Goal: Check status: Check status

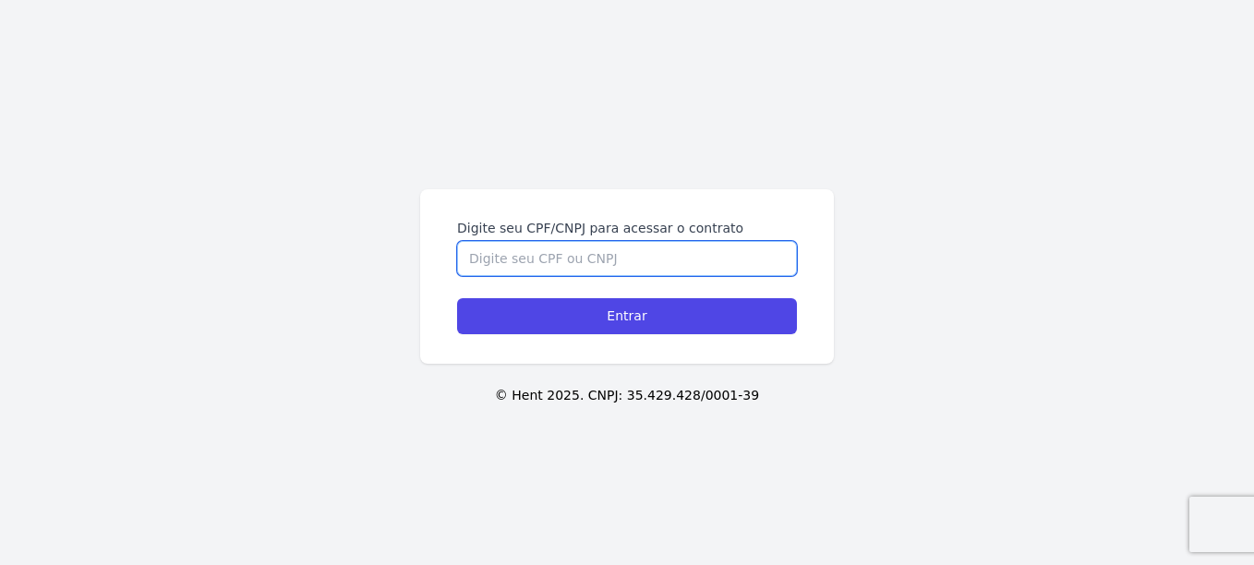
click at [665, 255] on input "Digite seu CPF/CNPJ para acessar o contrato" at bounding box center [627, 258] width 340 height 35
type input "13498850709"
click at [457, 298] on input "Entrar" at bounding box center [627, 316] width 340 height 36
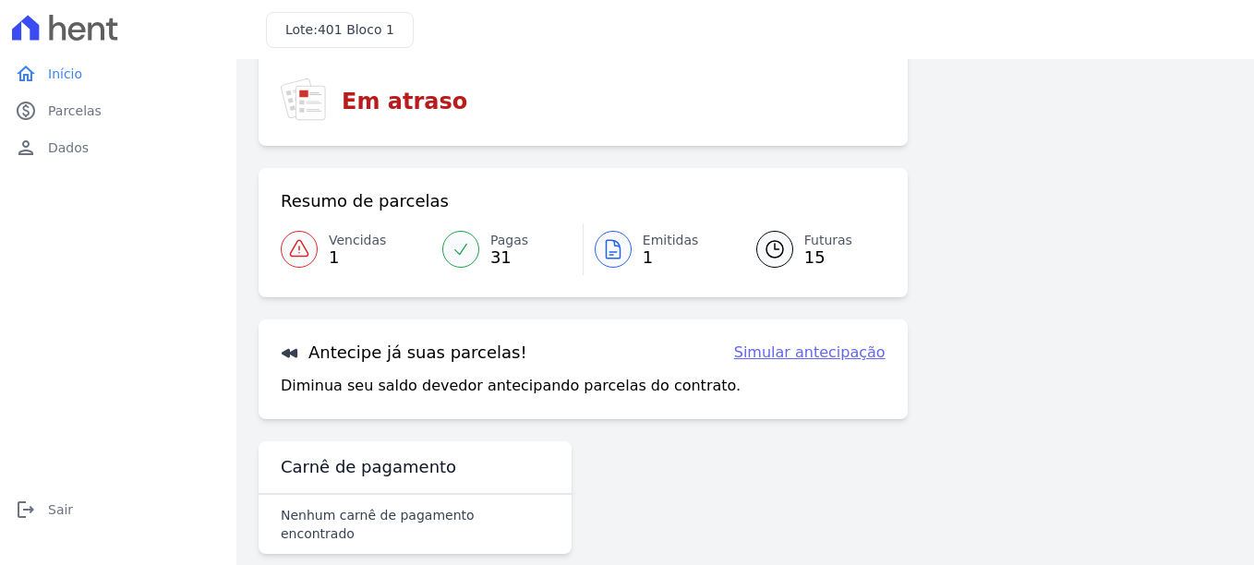
scroll to position [139, 0]
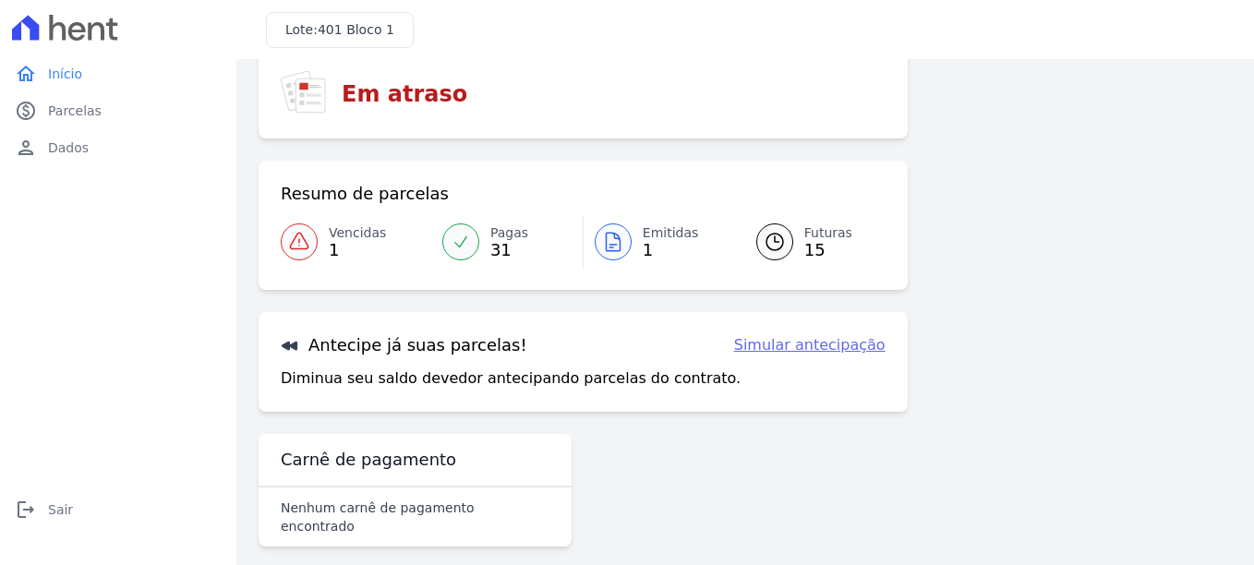
click at [296, 245] on icon at bounding box center [299, 242] width 22 height 22
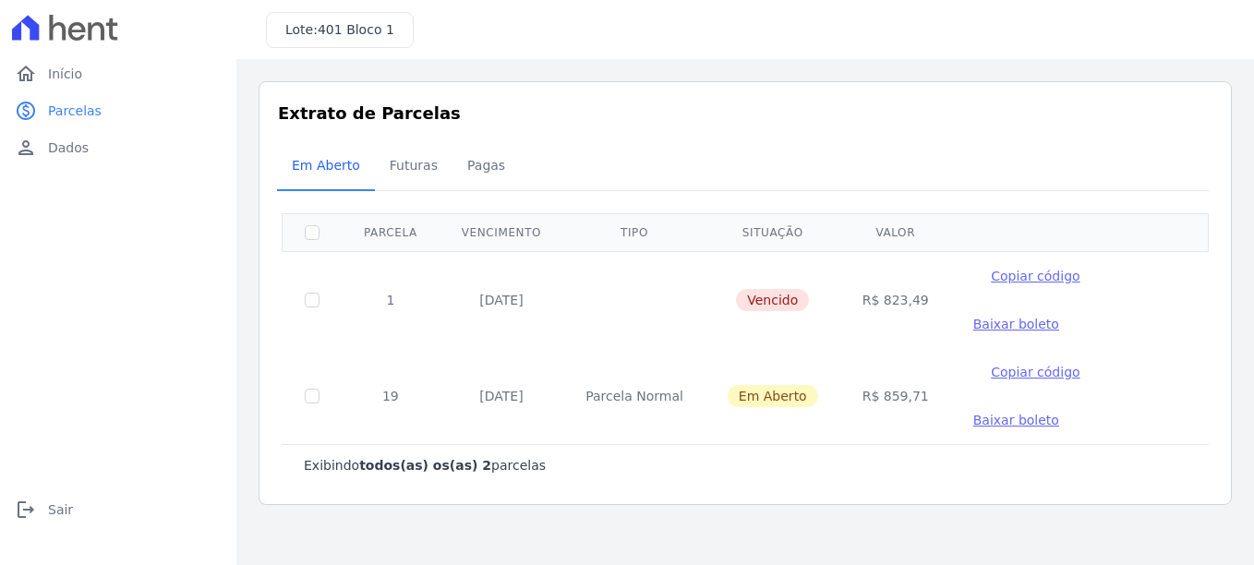
click at [1059, 317] on span "Baixar boleto" at bounding box center [1016, 324] width 86 height 15
click at [1059, 413] on span "Baixar boleto" at bounding box center [1016, 420] width 86 height 15
click at [797, 129] on div "Extrato de Parcelas Em [GEOGRAPHIC_DATA] Futuras [GEOGRAPHIC_DATA] 0 selecionad…" at bounding box center [745, 293] width 973 height 424
click at [67, 68] on span "Início" at bounding box center [65, 74] width 34 height 18
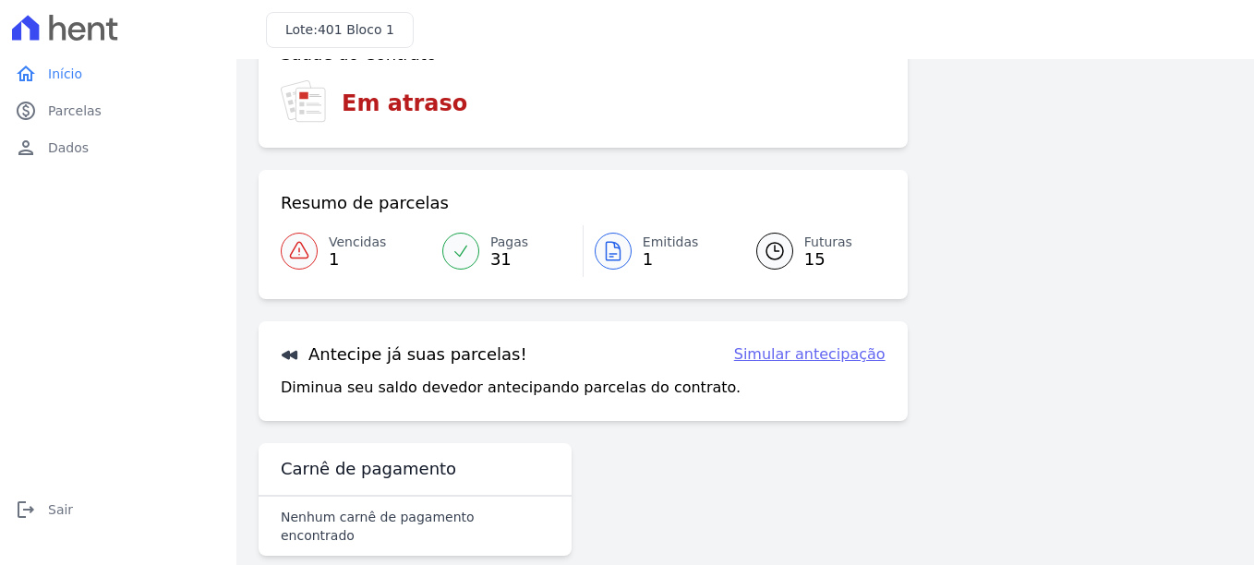
scroll to position [69, 0]
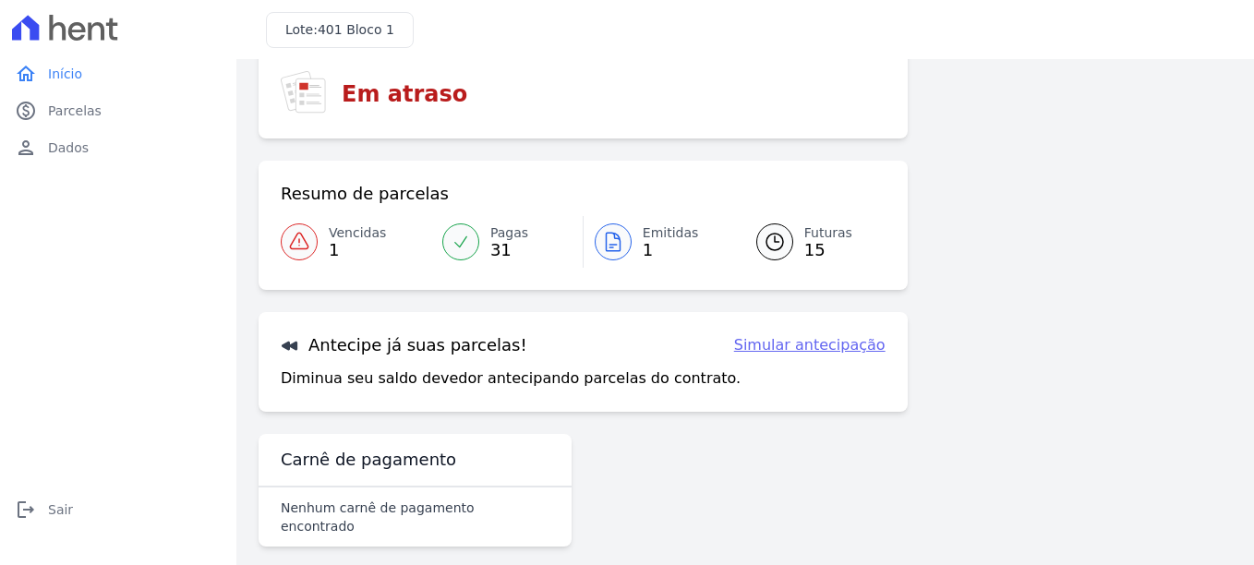
click at [765, 242] on icon at bounding box center [775, 242] width 22 height 22
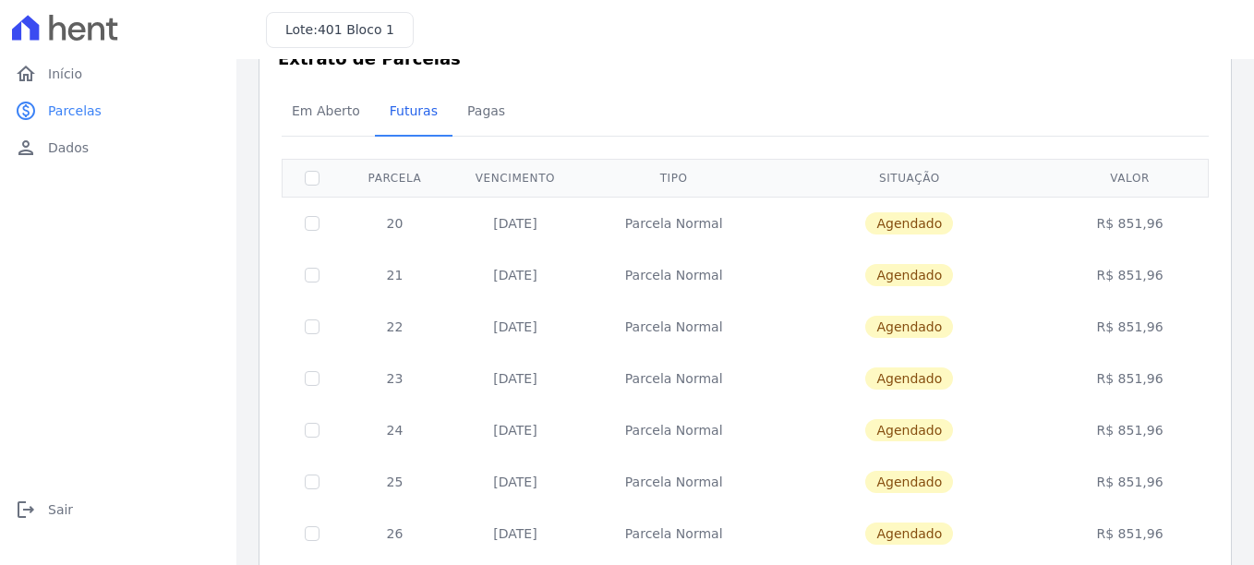
scroll to position [56, 0]
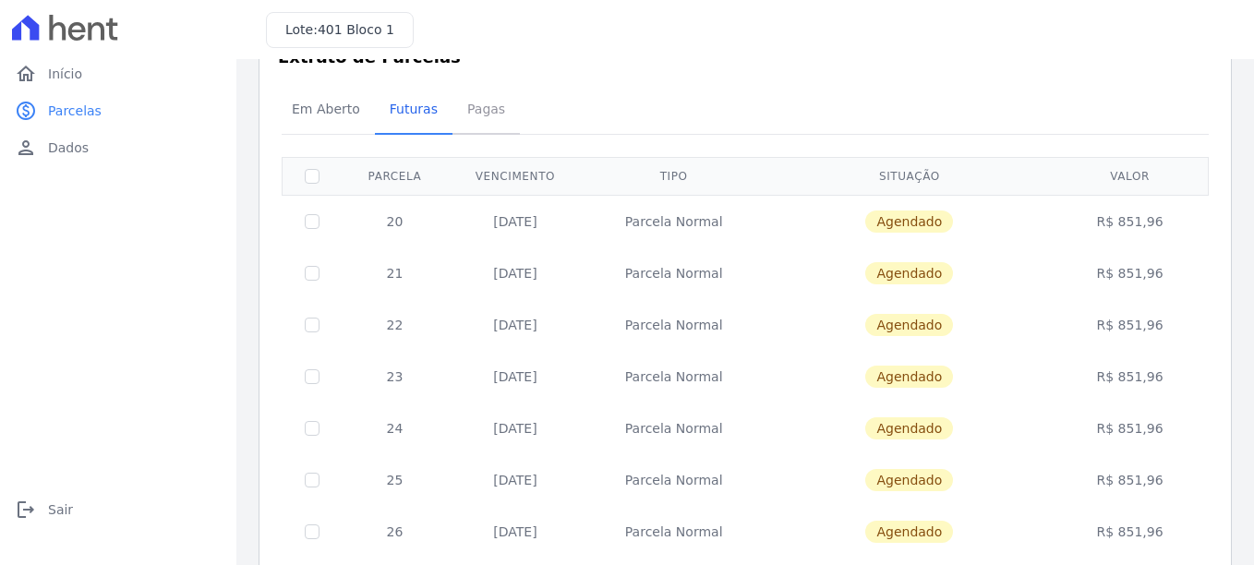
click at [463, 126] on span "Pagas" at bounding box center [486, 108] width 60 height 37
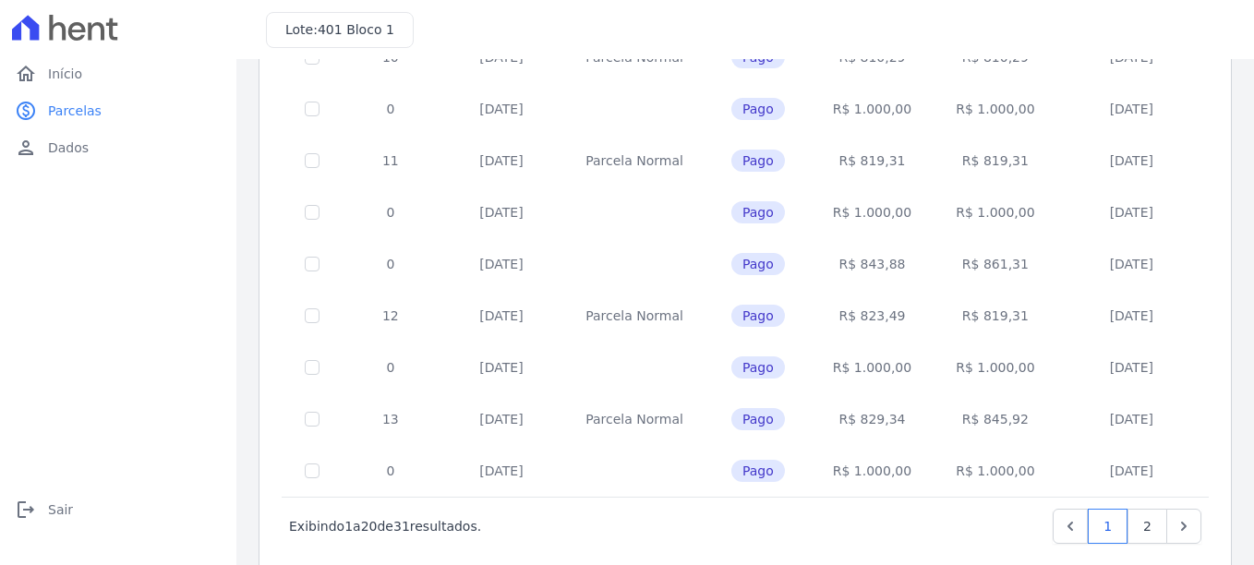
scroll to position [815, 0]
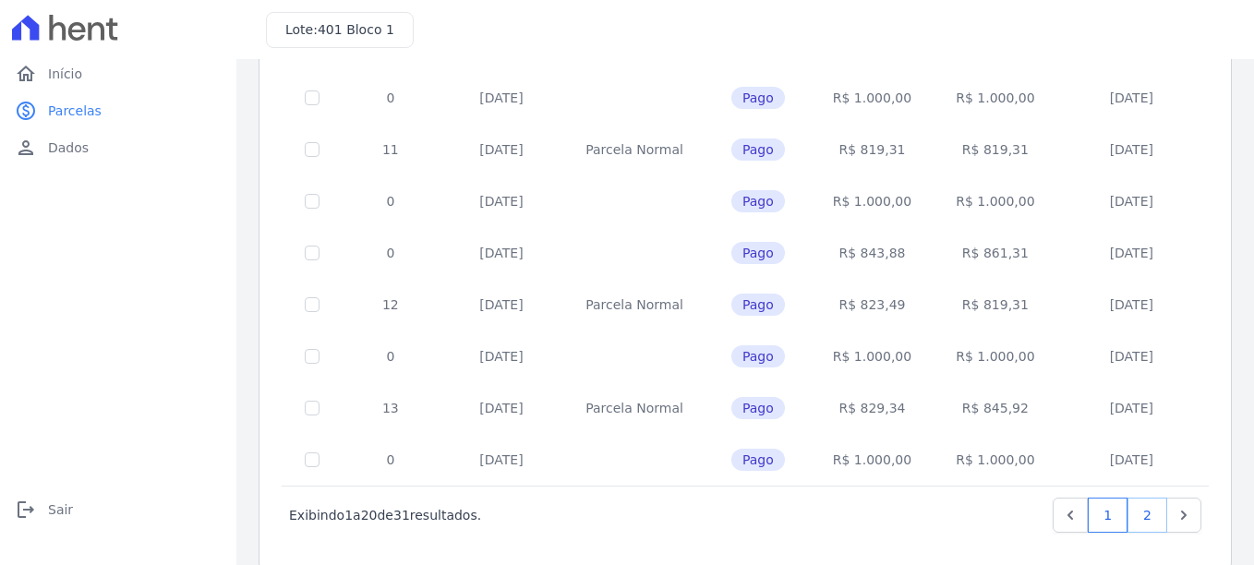
click at [1146, 510] on link "2" at bounding box center [1147, 515] width 40 height 35
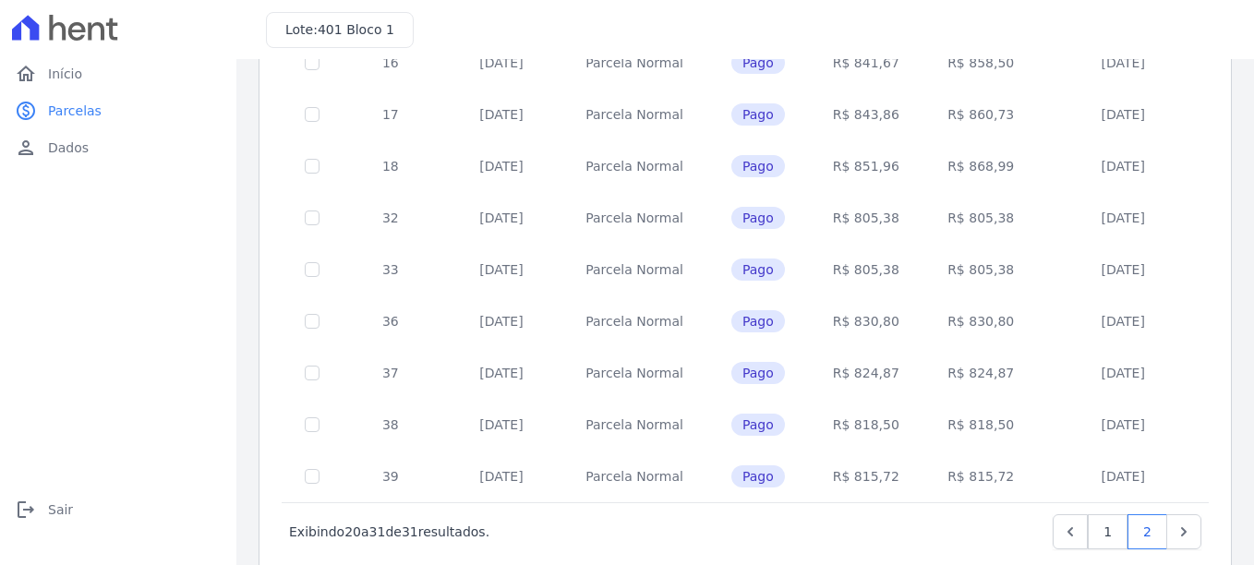
scroll to position [363, 0]
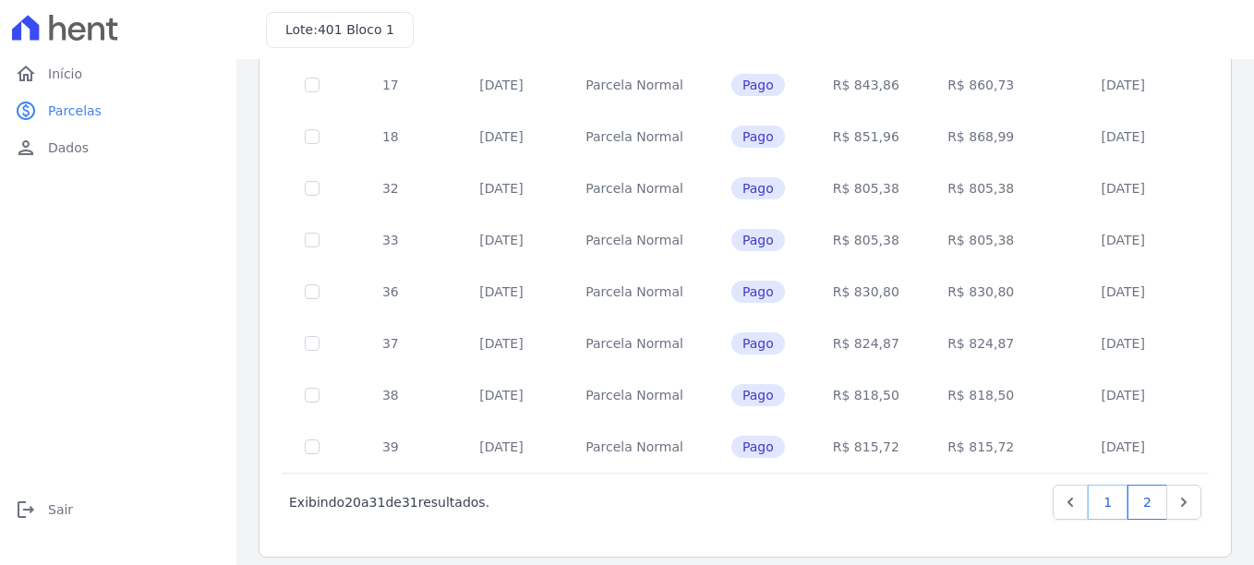
click at [1099, 493] on link "1" at bounding box center [1108, 502] width 40 height 35
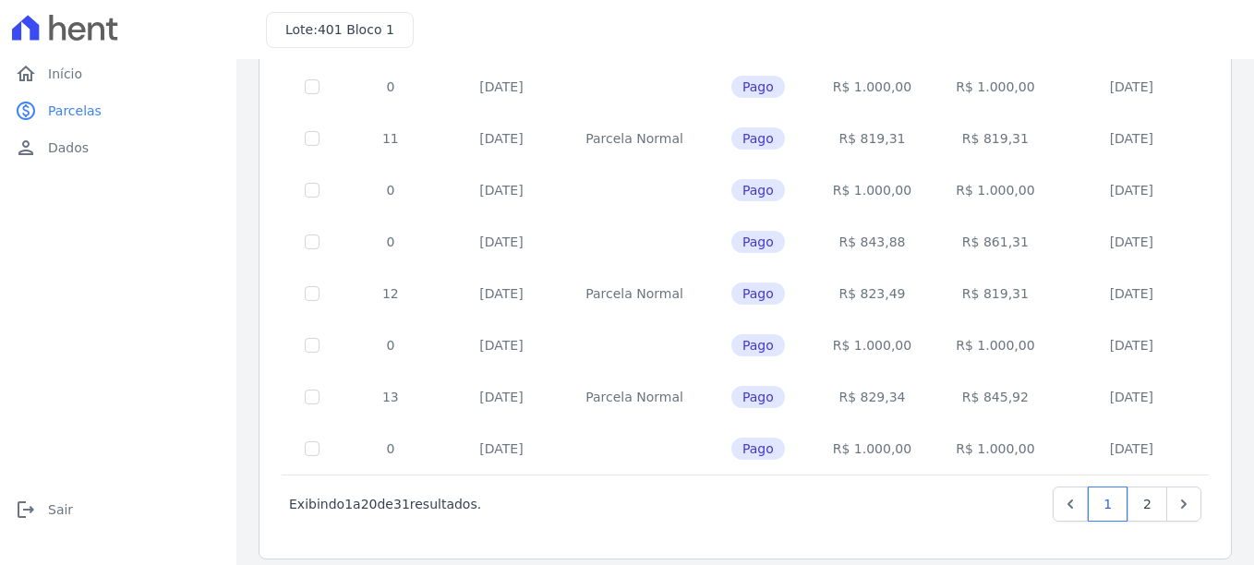
scroll to position [828, 0]
click at [1128, 502] on link "2" at bounding box center [1147, 502] width 40 height 35
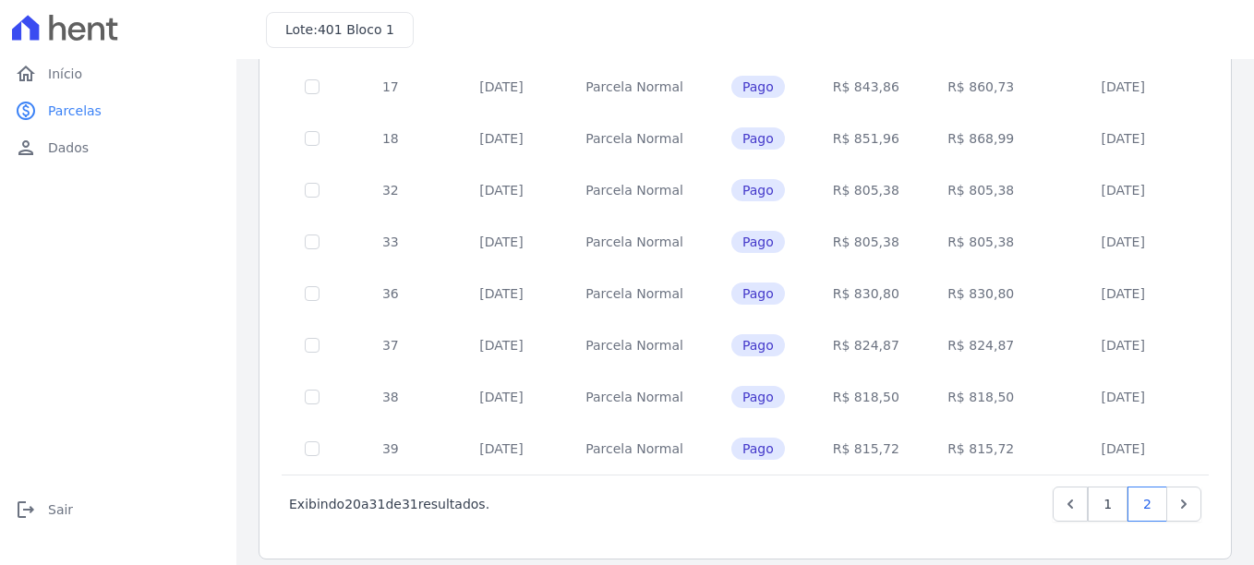
scroll to position [363, 0]
click at [1104, 488] on link "1" at bounding box center [1108, 502] width 40 height 35
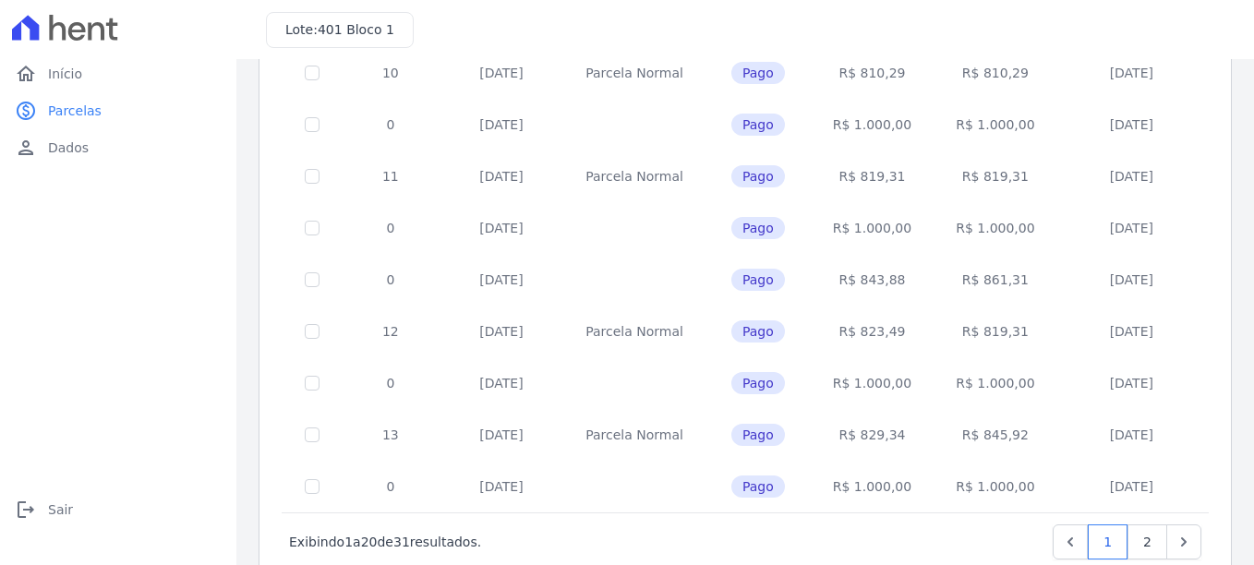
scroll to position [828, 0]
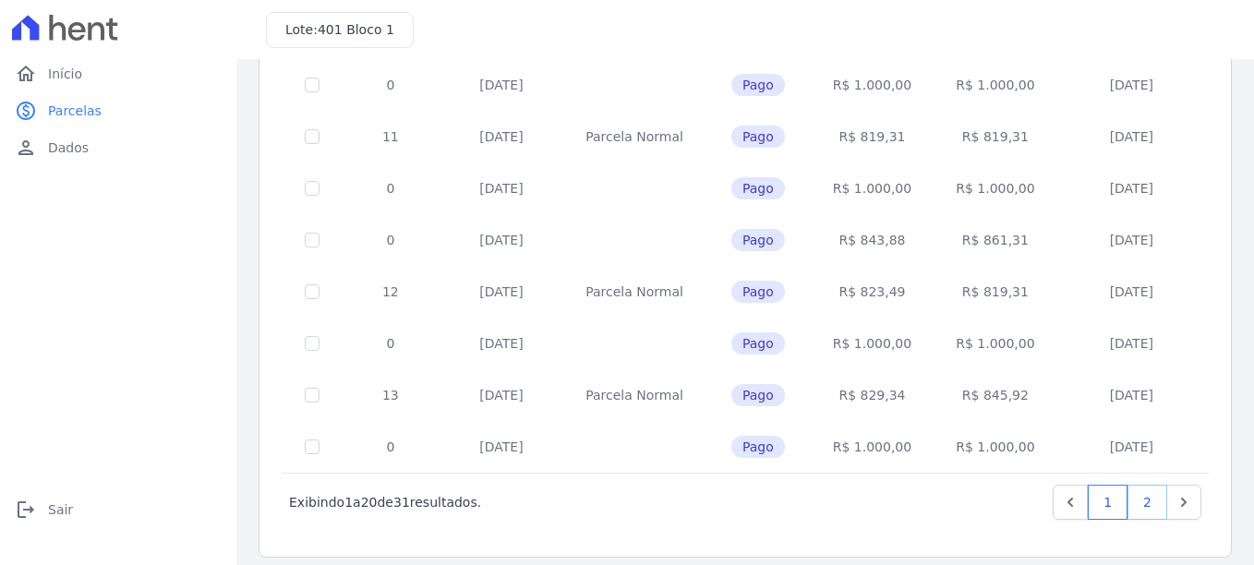
click at [1127, 485] on link "2" at bounding box center [1147, 502] width 40 height 35
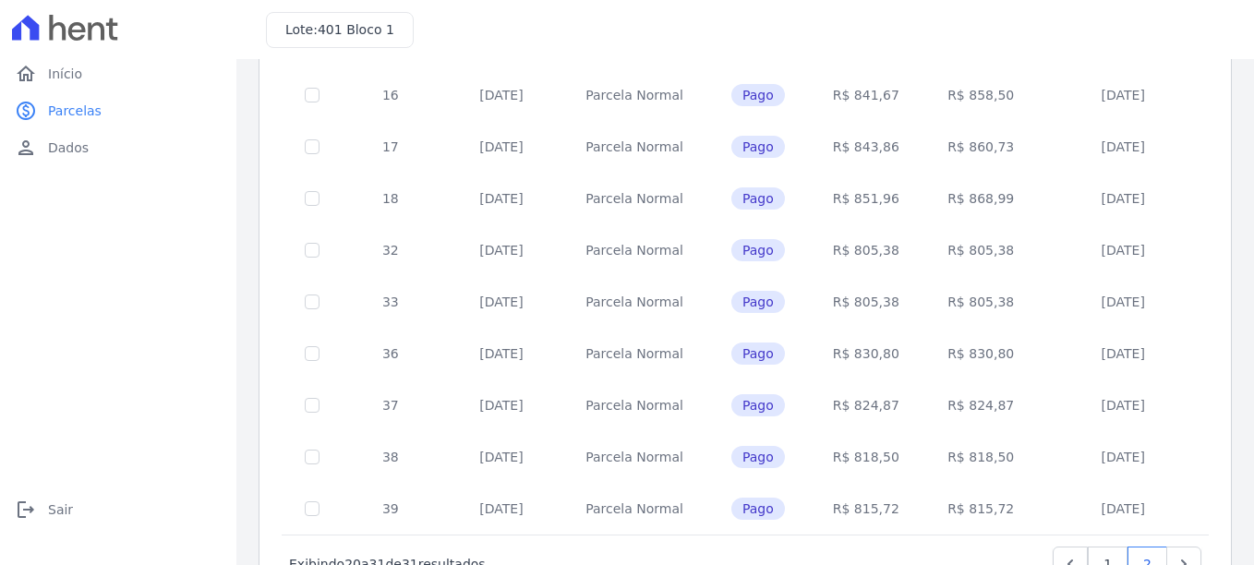
scroll to position [297, 0]
click at [1102, 550] on link "1" at bounding box center [1108, 567] width 40 height 35
